Goal: Task Accomplishment & Management: Complete application form

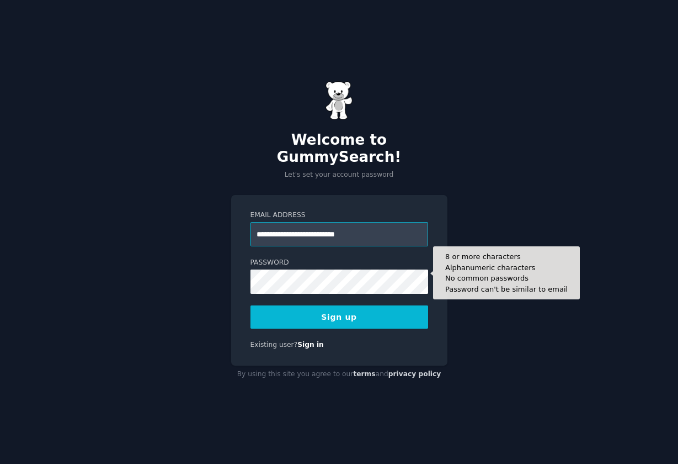
type input "**********"
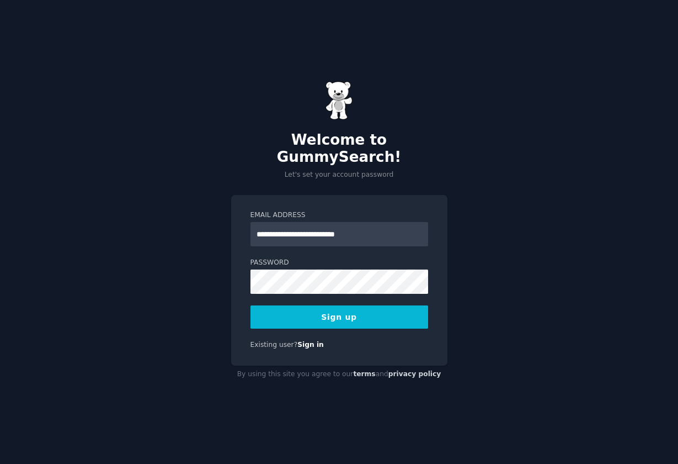
click at [449, 307] on div "**********" at bounding box center [339, 232] width 678 height 464
click at [343, 306] on button "Sign up" at bounding box center [340, 316] width 178 height 23
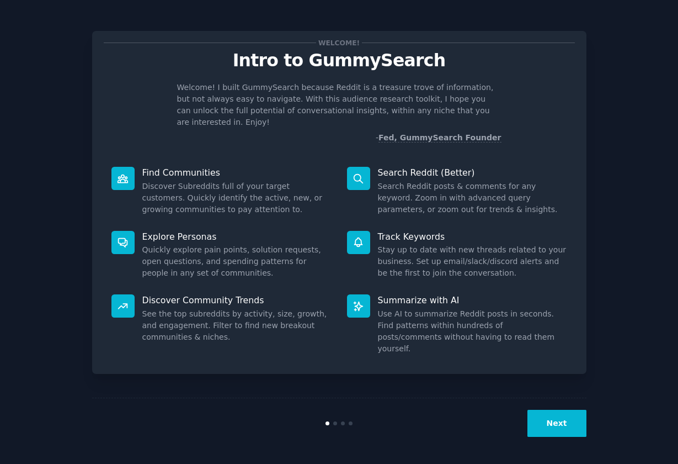
click at [556, 423] on button "Next" at bounding box center [557, 423] width 59 height 27
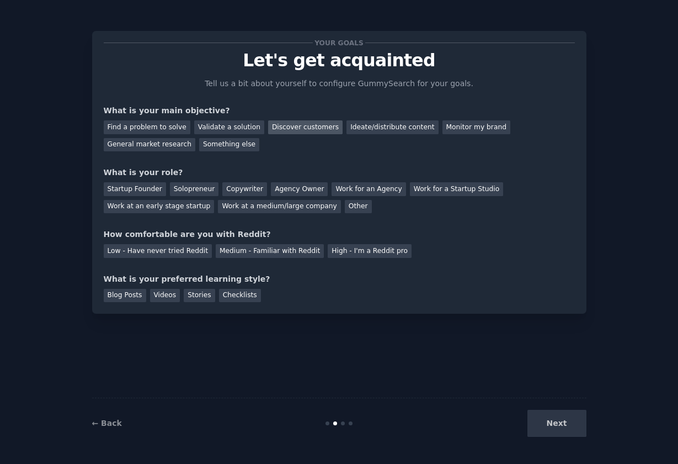
click at [321, 129] on div "Discover customers" at bounding box center [305, 127] width 75 height 14
click at [348, 132] on div "Ideate/distribute content" at bounding box center [393, 127] width 92 height 14
click at [309, 130] on div "Discover customers" at bounding box center [305, 127] width 75 height 14
click at [160, 208] on div "Work at an early stage startup" at bounding box center [159, 207] width 111 height 14
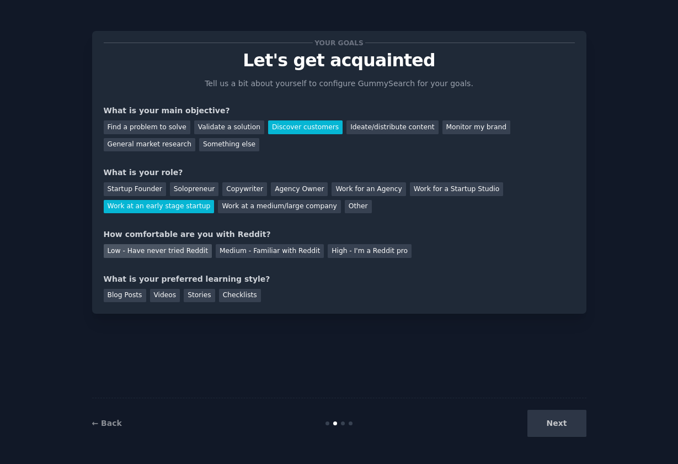
click at [183, 253] on div "Low - Have never tried Reddit" at bounding box center [158, 251] width 108 height 14
click at [246, 294] on div "Checklists" at bounding box center [240, 296] width 42 height 14
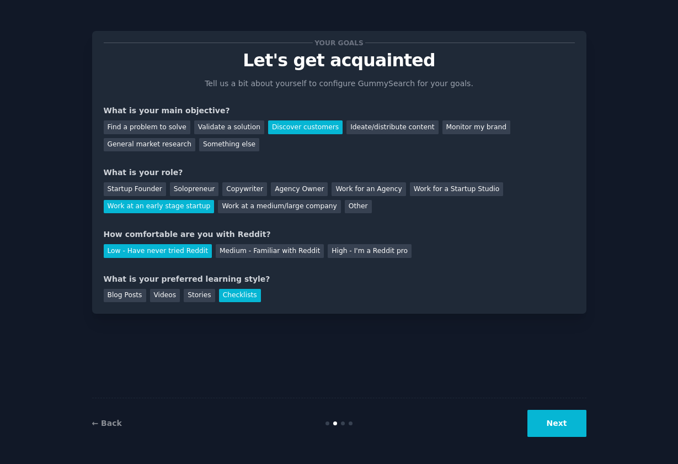
click at [560, 424] on button "Next" at bounding box center [557, 423] width 59 height 27
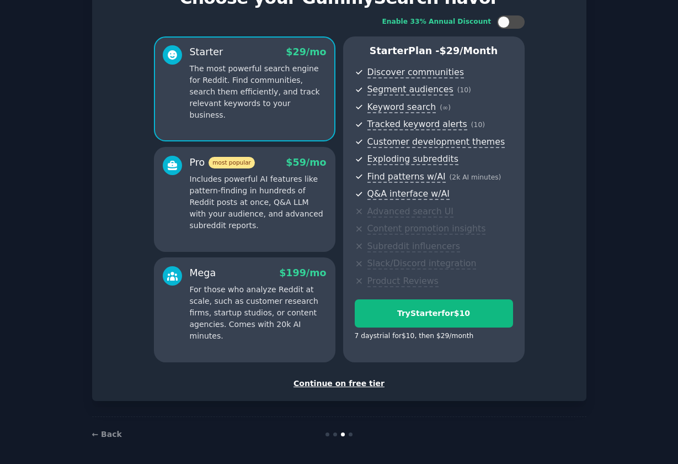
scroll to position [62, 0]
click at [343, 379] on div "Continue on free tier" at bounding box center [339, 384] width 471 height 12
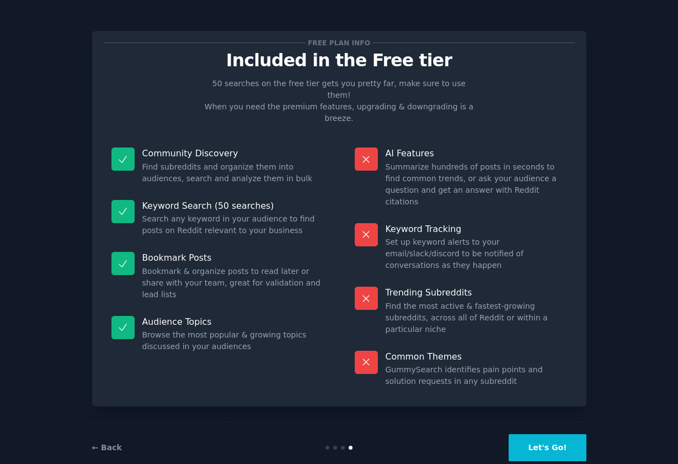
click at [549, 434] on button "Let's Go!" at bounding box center [547, 447] width 77 height 27
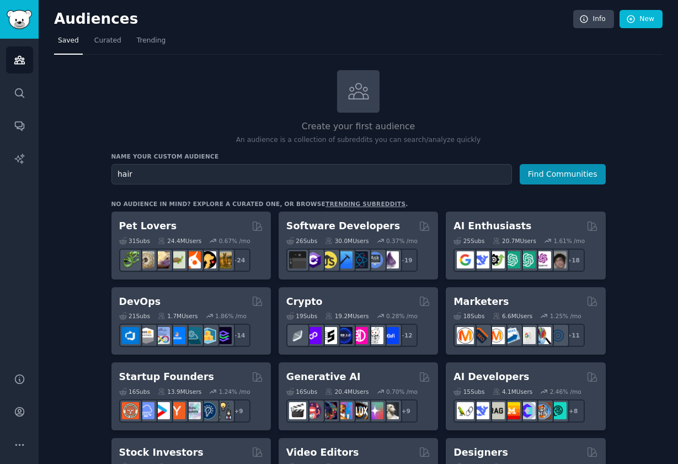
click at [563, 173] on button "Find Communities" at bounding box center [563, 174] width 86 height 20
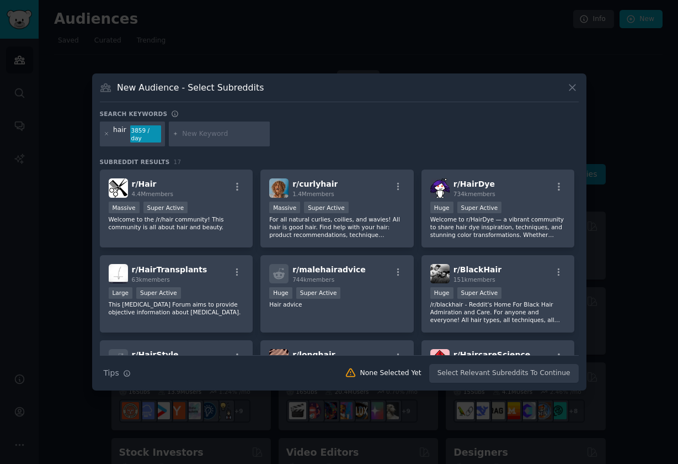
click at [572, 89] on icon at bounding box center [573, 88] width 12 height 12
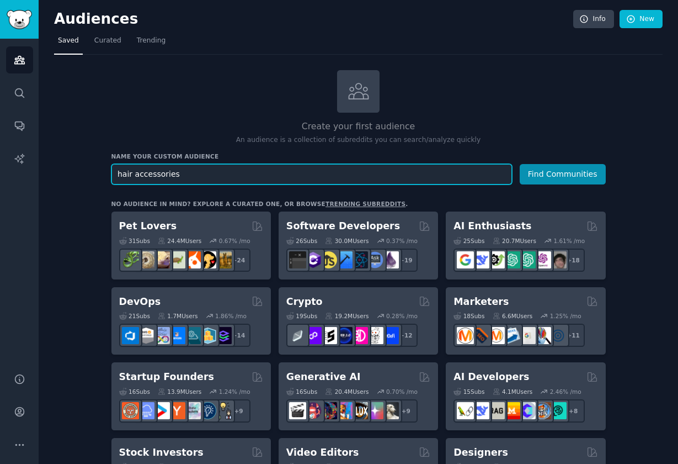
type input "hair accessories"
click at [563, 173] on button "Find Communities" at bounding box center [563, 174] width 86 height 20
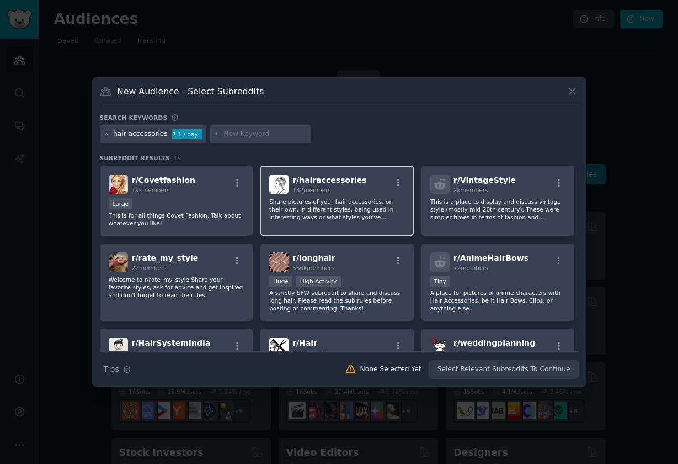
click at [362, 190] on div "r/ hairaccessories 182 members" at bounding box center [337, 183] width 136 height 19
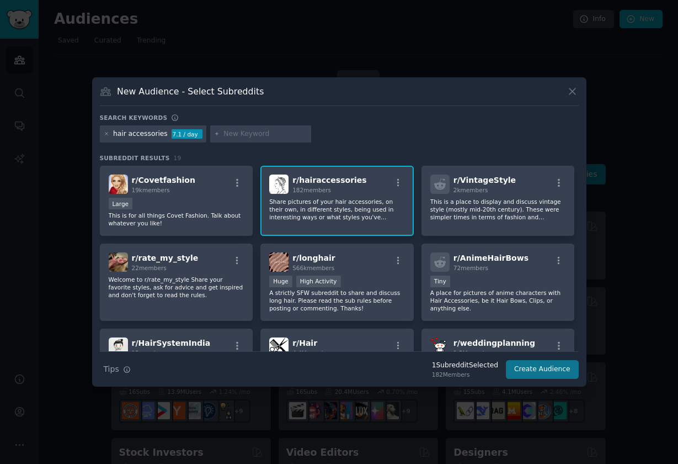
click at [544, 370] on button "Create Audience" at bounding box center [542, 369] width 73 height 19
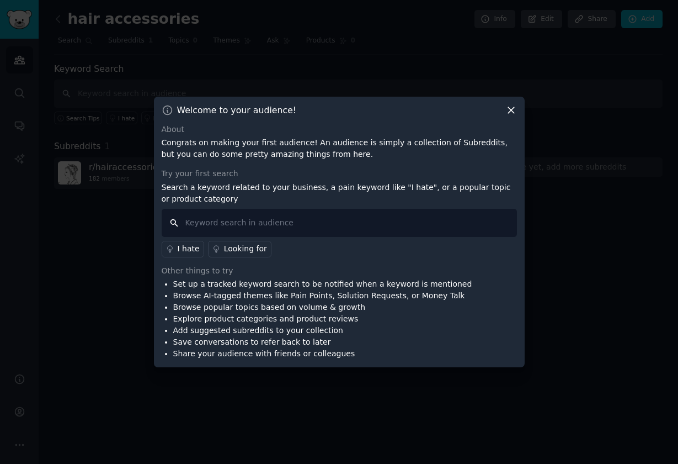
click at [343, 220] on input "text" at bounding box center [340, 223] width 356 height 28
type input "clips"
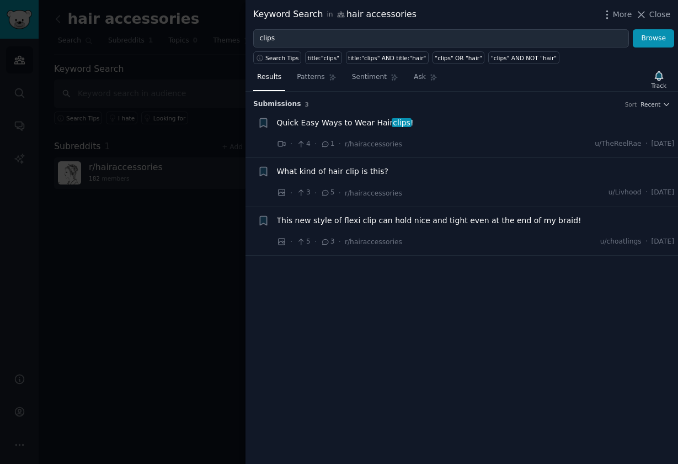
click at [353, 121] on span "Quick Easy Ways to Wear Hair clips !" at bounding box center [345, 123] width 137 height 12
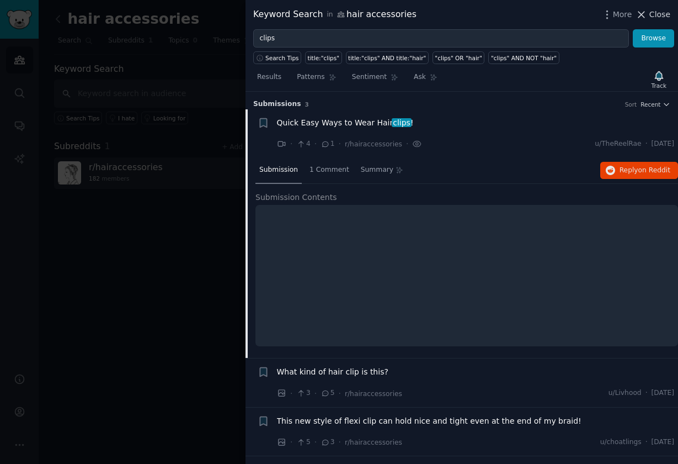
click at [670, 14] on span "Close" at bounding box center [660, 15] width 21 height 12
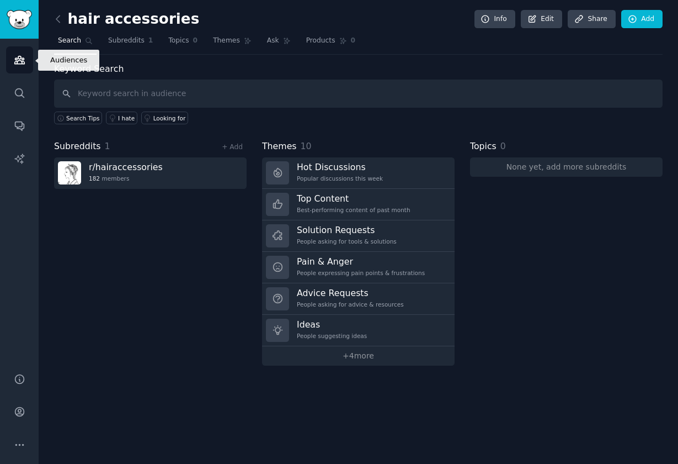
click at [21, 69] on link "Audiences" at bounding box center [19, 59] width 27 height 27
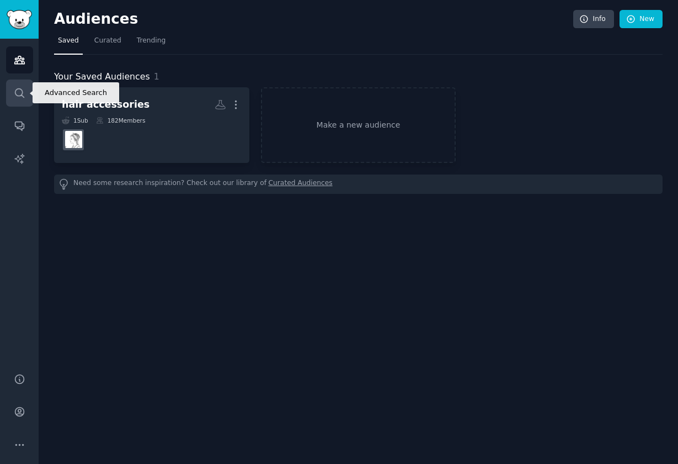
click at [22, 95] on icon "Sidebar" at bounding box center [19, 92] width 9 height 9
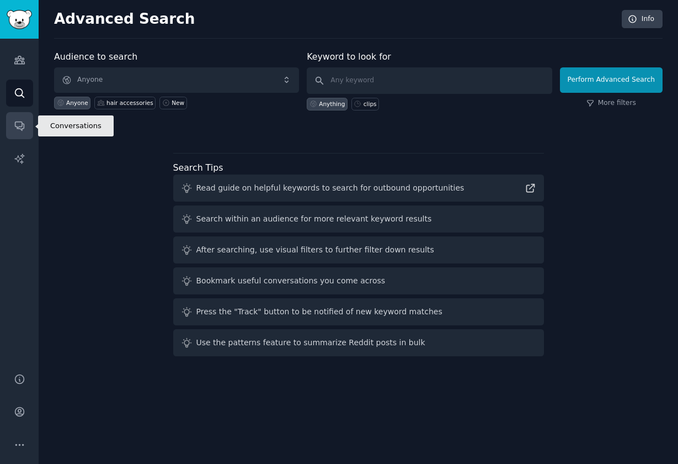
click at [25, 123] on icon "Sidebar" at bounding box center [20, 126] width 12 height 12
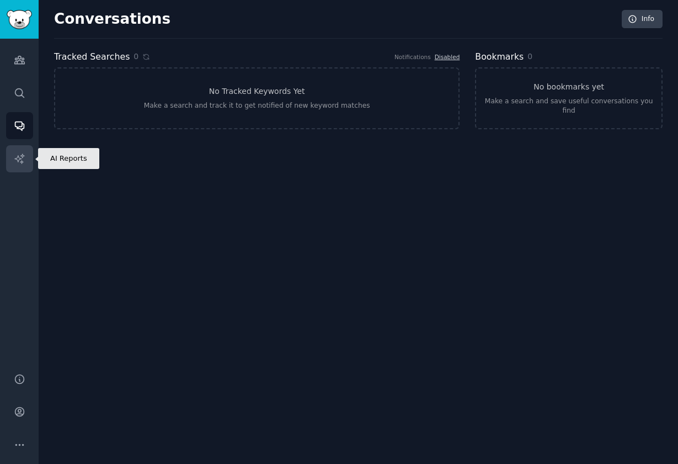
click at [25, 155] on icon "Sidebar" at bounding box center [20, 159] width 12 height 12
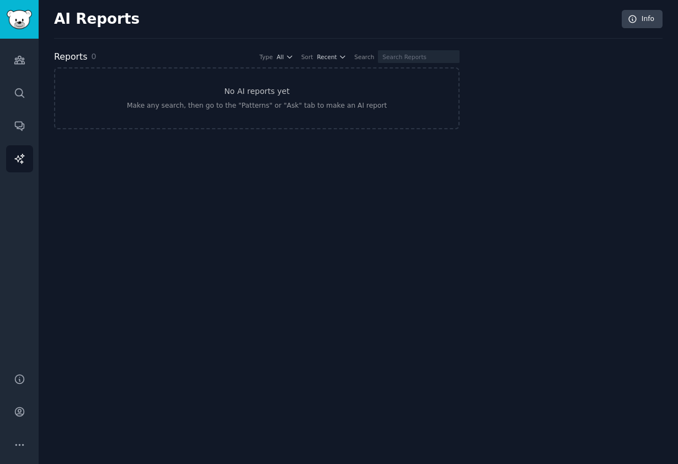
click at [22, 22] on img "Sidebar" at bounding box center [19, 19] width 25 height 19
